Goal: Task Accomplishment & Management: Manage account settings

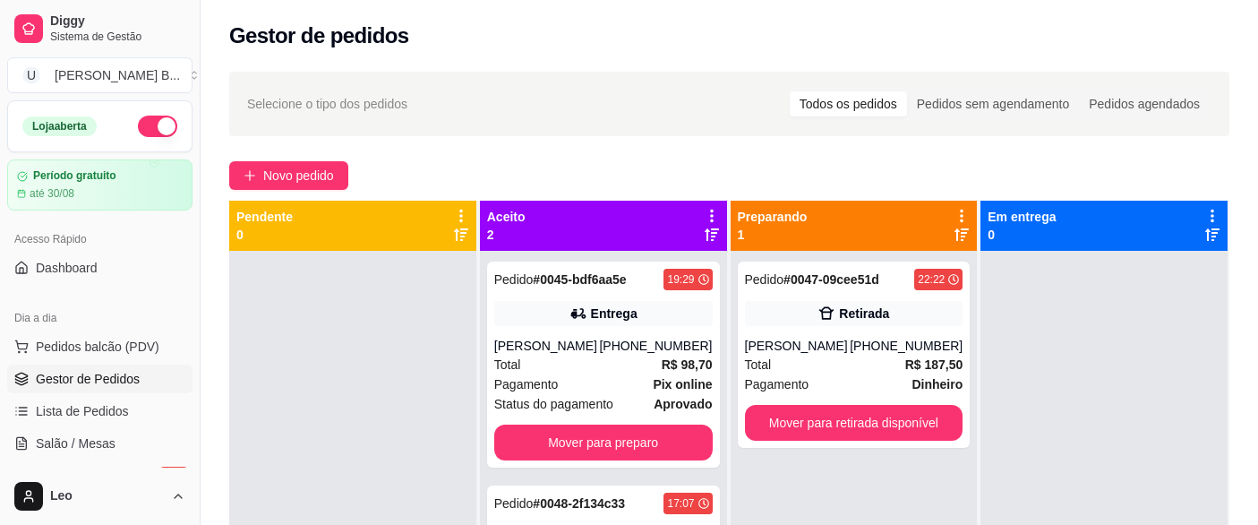
scroll to position [118, 0]
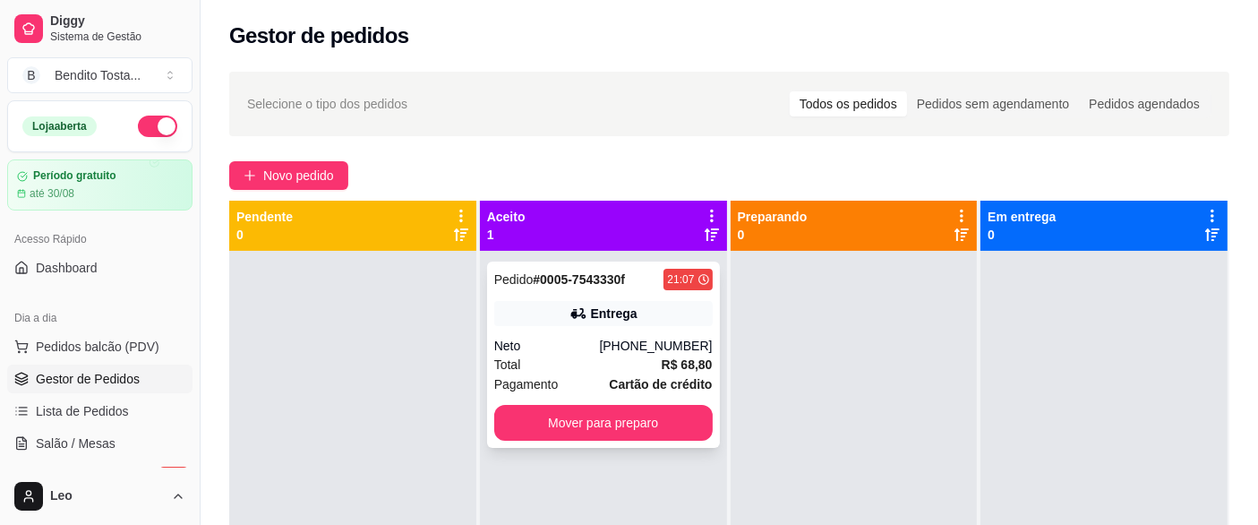
scroll to position [50, 0]
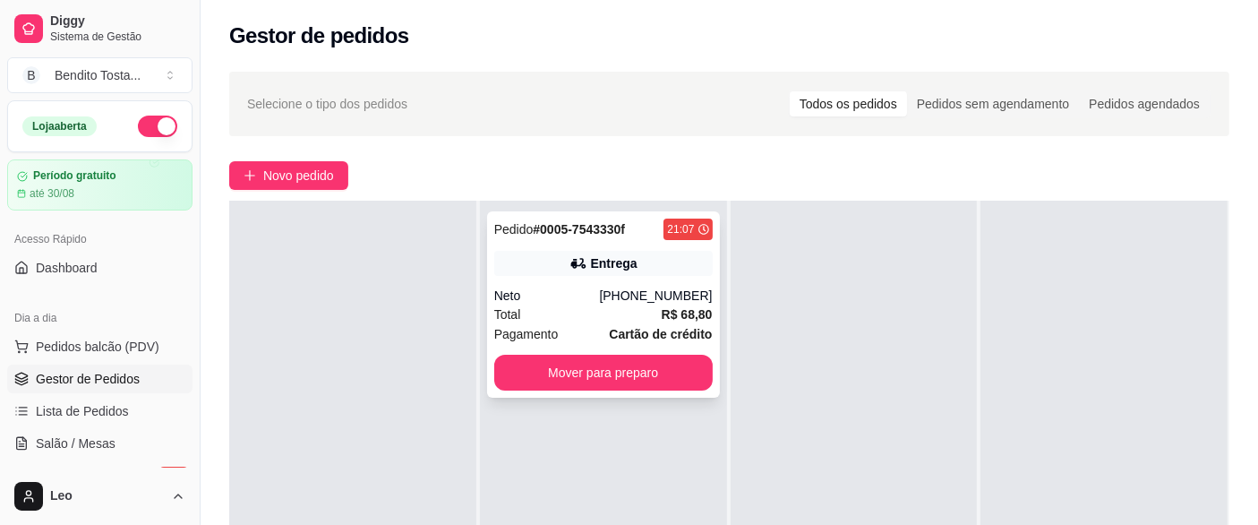
click at [549, 272] on div "Entrega" at bounding box center [603, 263] width 219 height 25
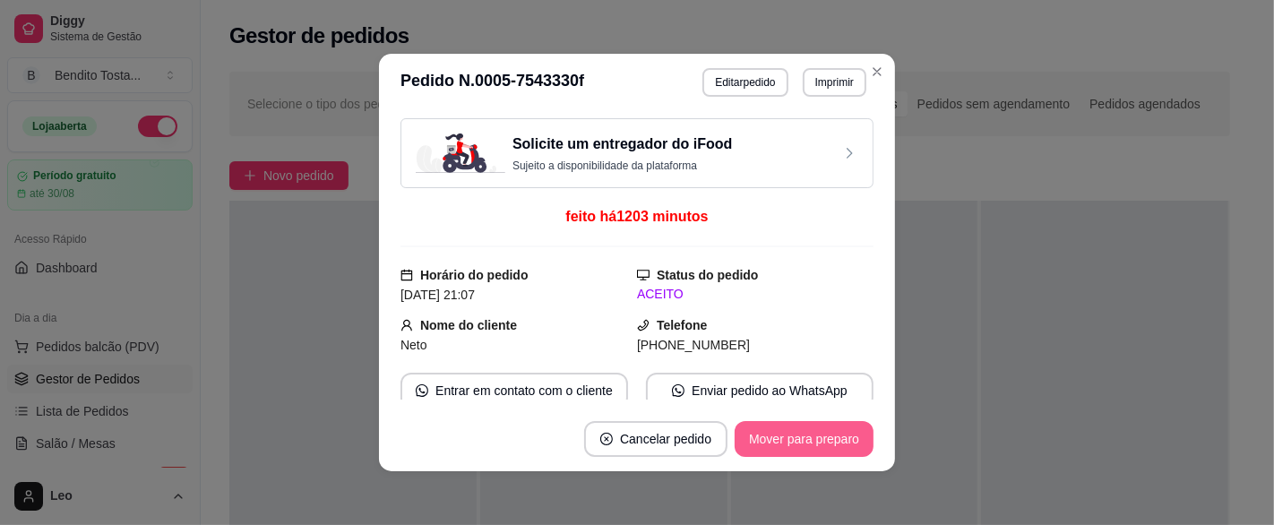
click at [792, 439] on button "Mover para preparo" at bounding box center [803, 439] width 139 height 36
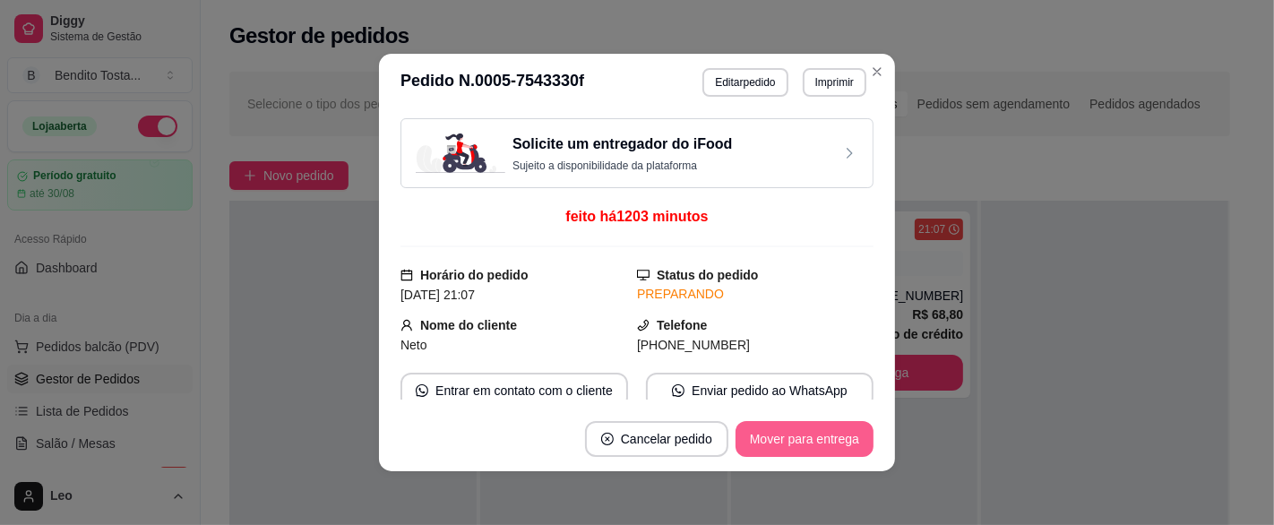
click at [828, 435] on button "Mover para entrega" at bounding box center [804, 439] width 138 height 36
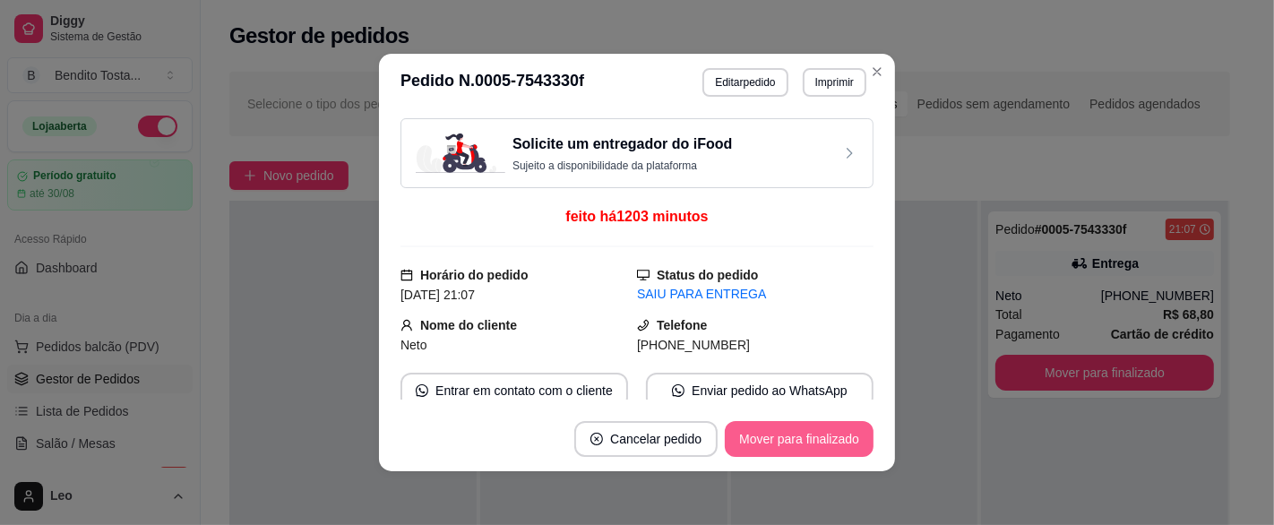
click at [800, 437] on button "Mover para finalizado" at bounding box center [799, 439] width 149 height 36
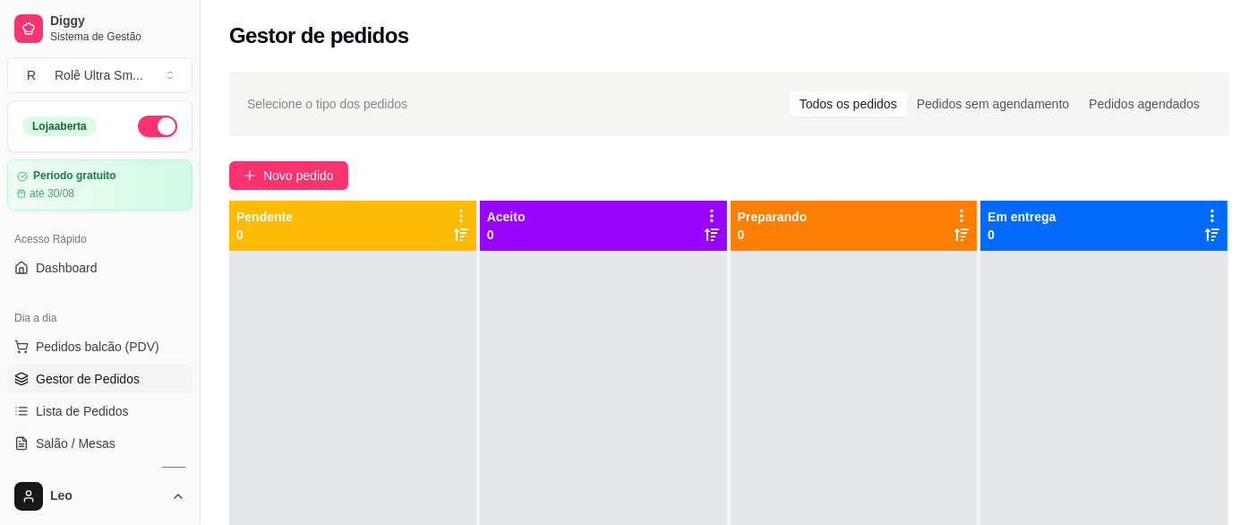
scroll to position [50, 0]
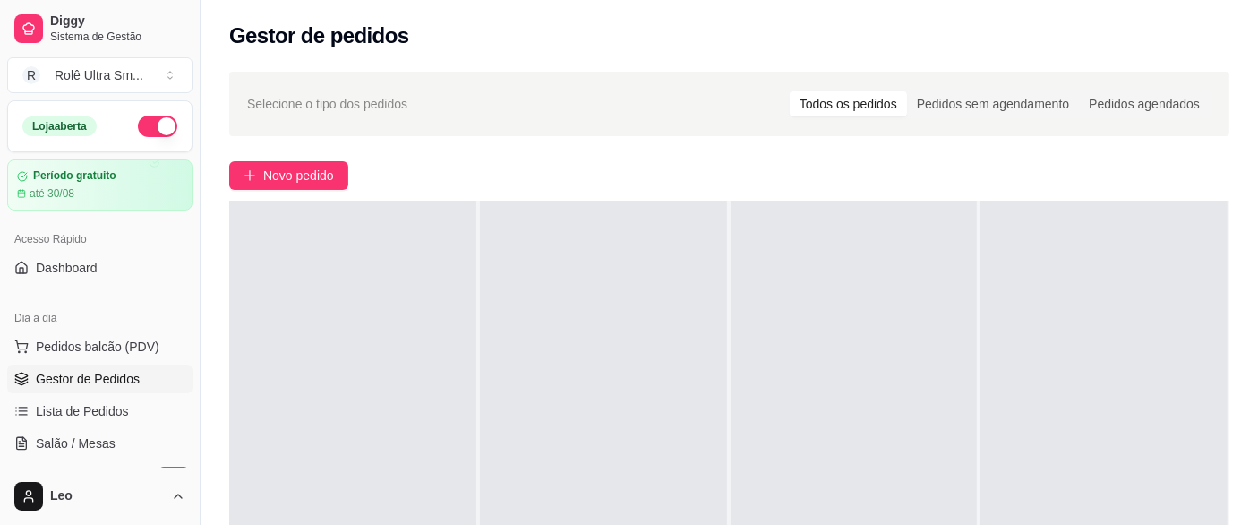
click at [422, 341] on div at bounding box center [352, 463] width 247 height 525
